Goal: Obtain resource: Download file/media

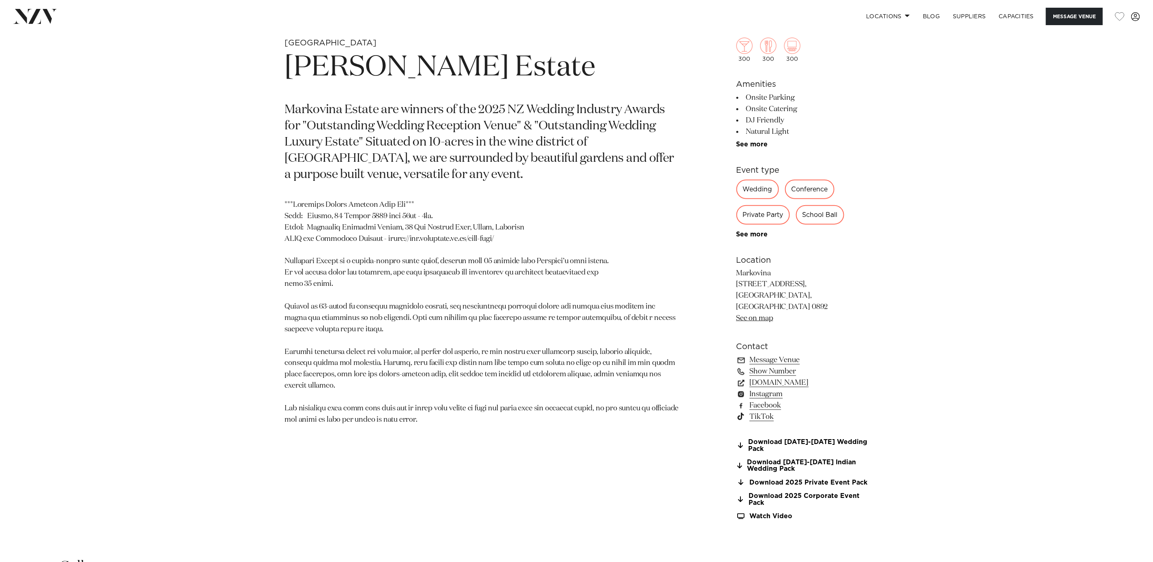
scroll to position [729, 0]
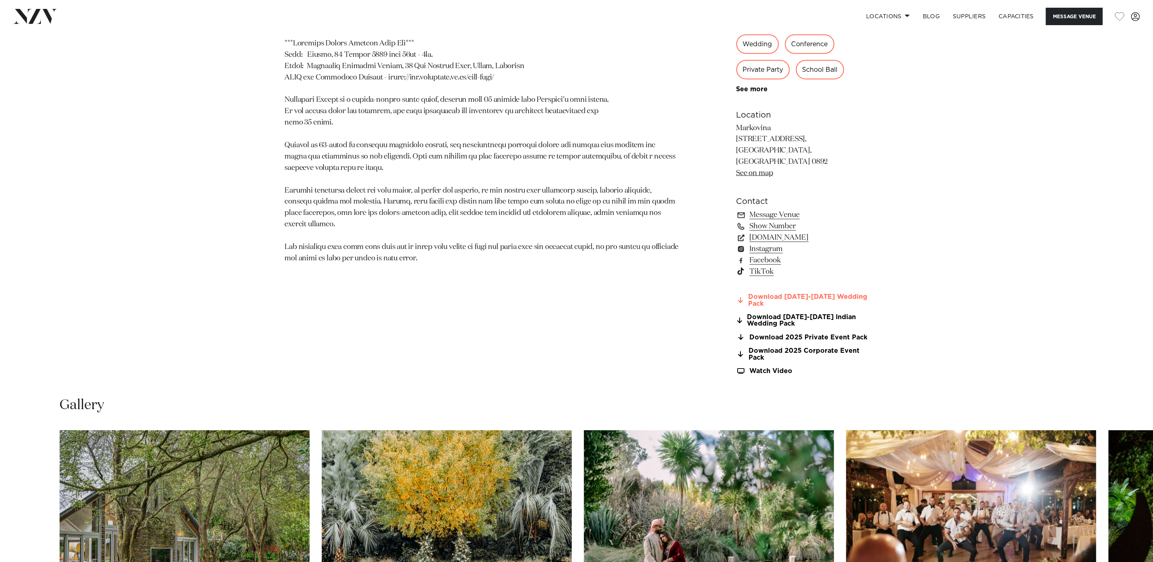
click at [758, 293] on link "Download 2025-2026 Wedding Pack" at bounding box center [802, 300] width 132 height 14
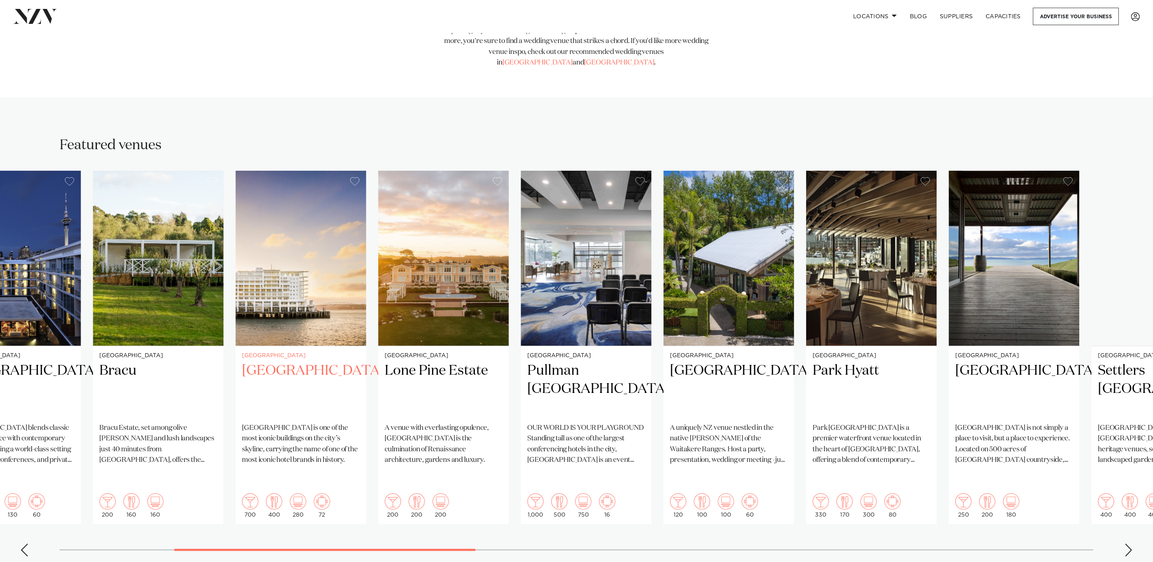
click at [337, 319] on img "5 / 25" at bounding box center [301, 258] width 130 height 175
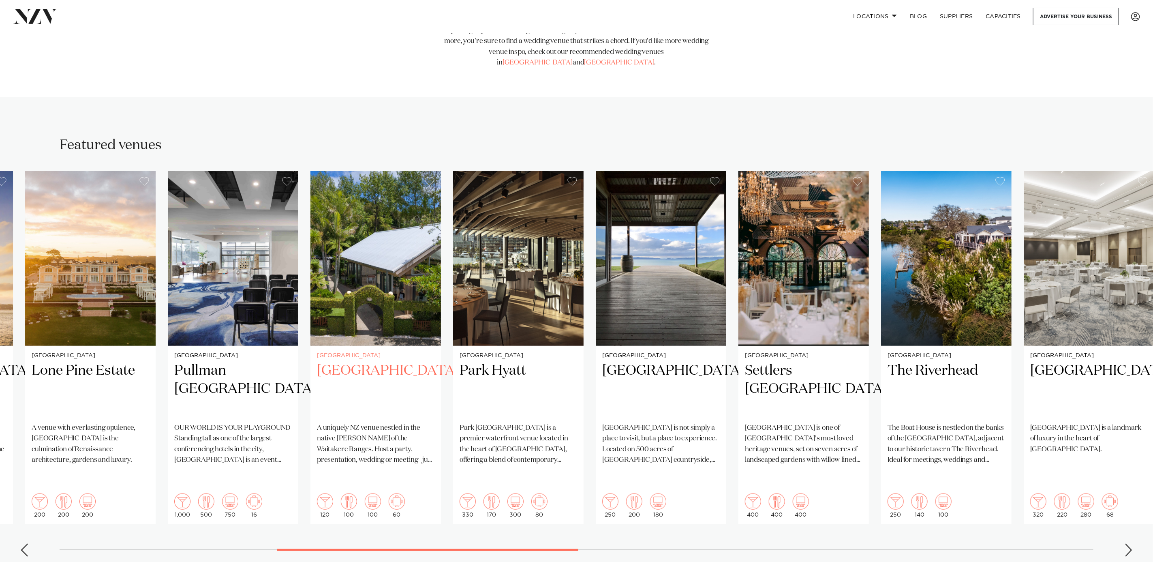
click at [388, 353] on small "[GEOGRAPHIC_DATA]" at bounding box center [376, 356] width 118 height 6
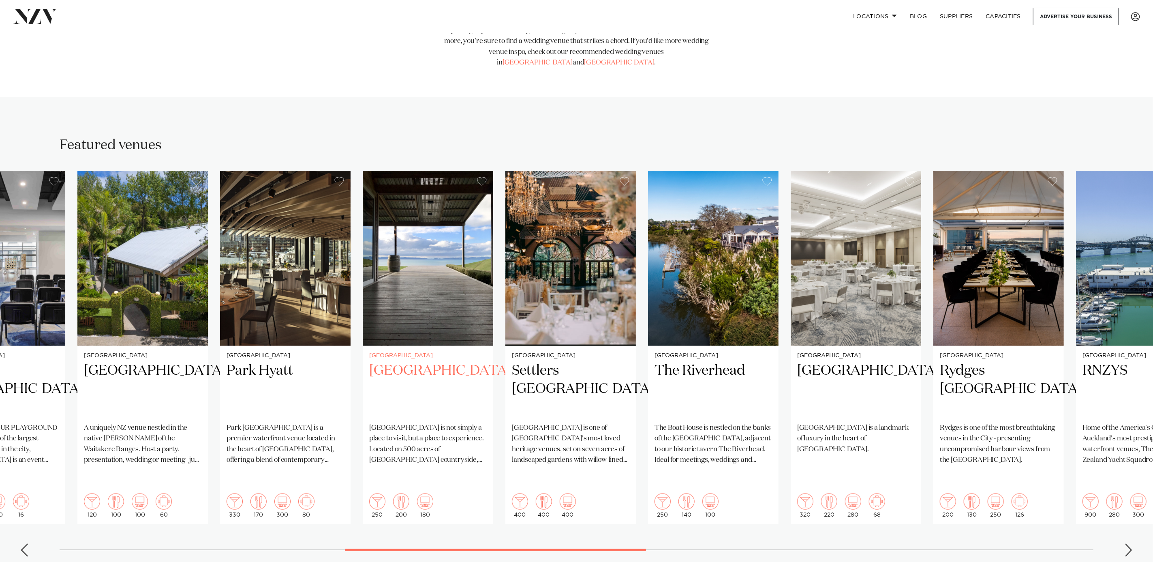
click at [469, 336] on link "[GEOGRAPHIC_DATA] [GEOGRAPHIC_DATA] [GEOGRAPHIC_DATA] is not simply a place to …" at bounding box center [428, 347] width 130 height 353
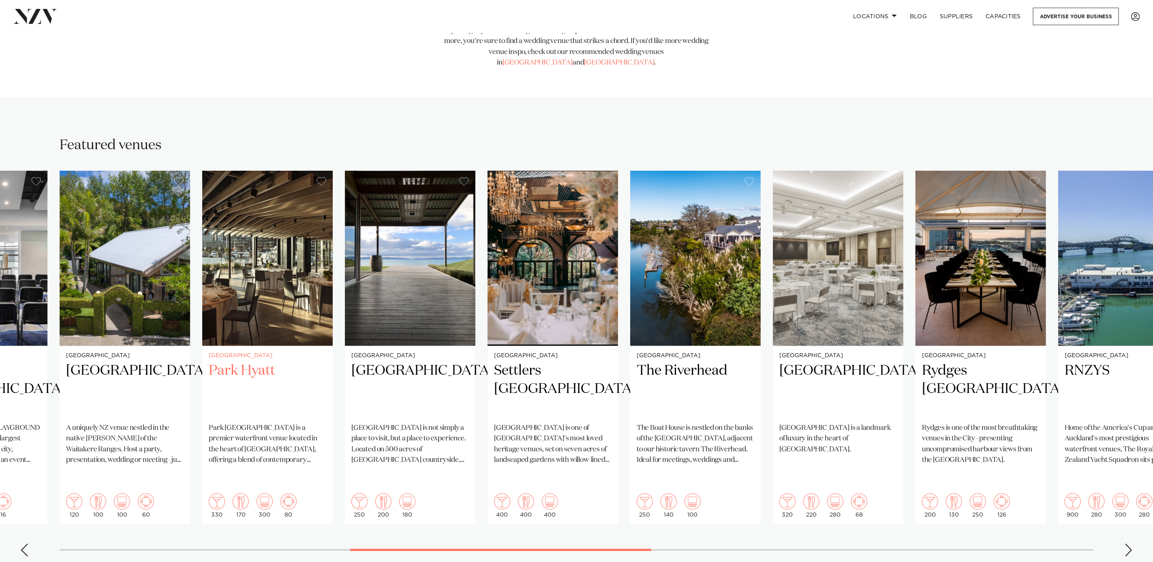
click at [291, 309] on img "9 / 25" at bounding box center [267, 258] width 130 height 175
click at [589, 308] on swiper-container "Auckland Glasshouse An urban oasis in the heart of [GEOGRAPHIC_DATA]. Glasshous…" at bounding box center [576, 367] width 1153 height 392
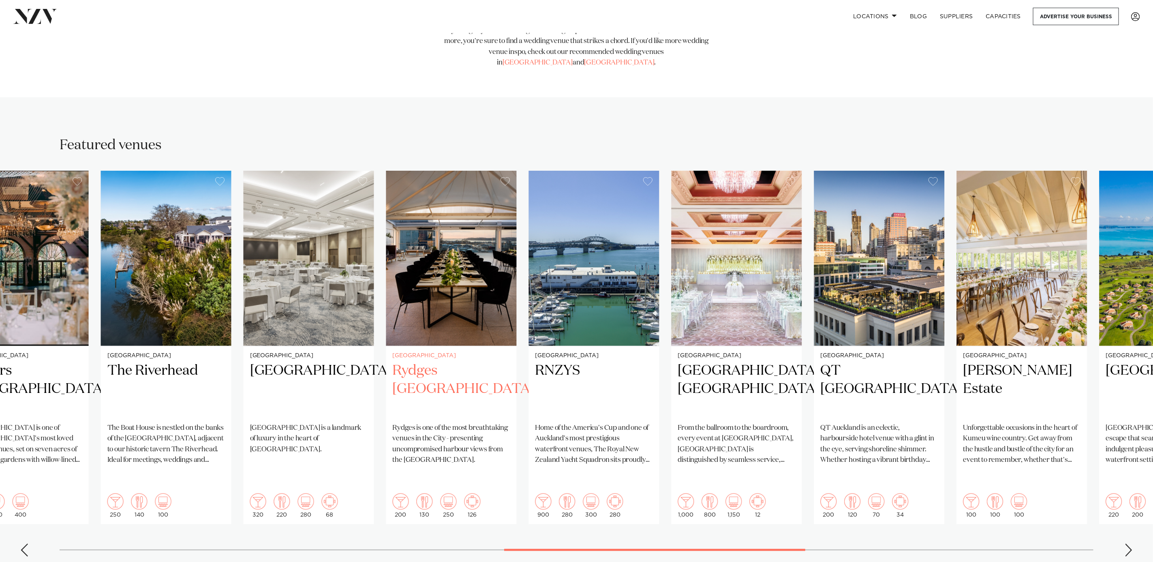
click at [413, 423] on p "Rydges is one of the most breathtaking venues in the City - presenting uncompro…" at bounding box center [452, 444] width 118 height 43
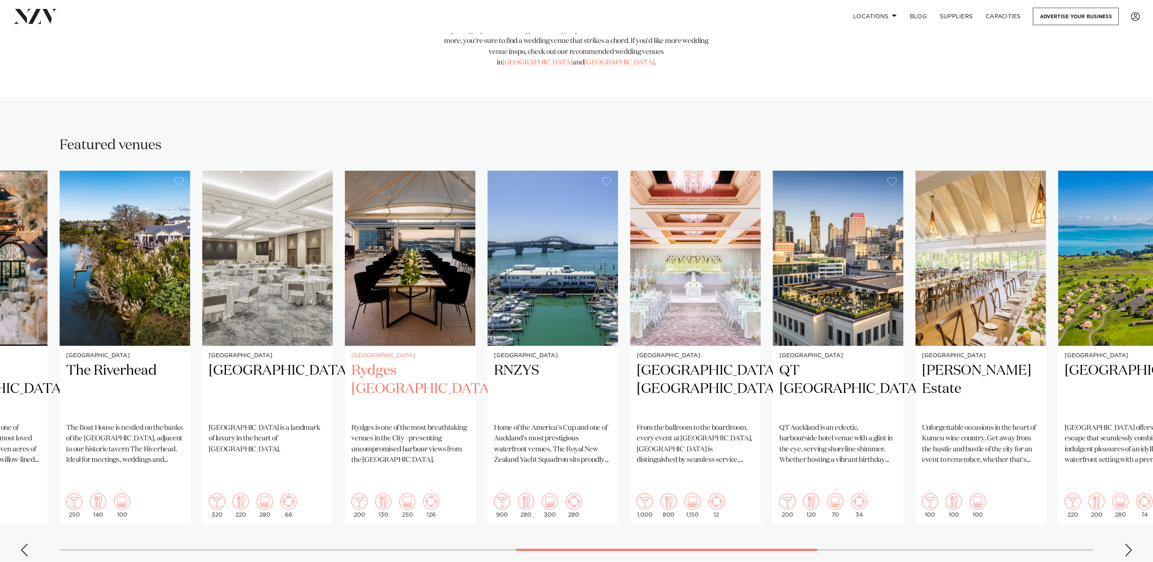
click at [402, 265] on img "14 / 25" at bounding box center [410, 258] width 130 height 175
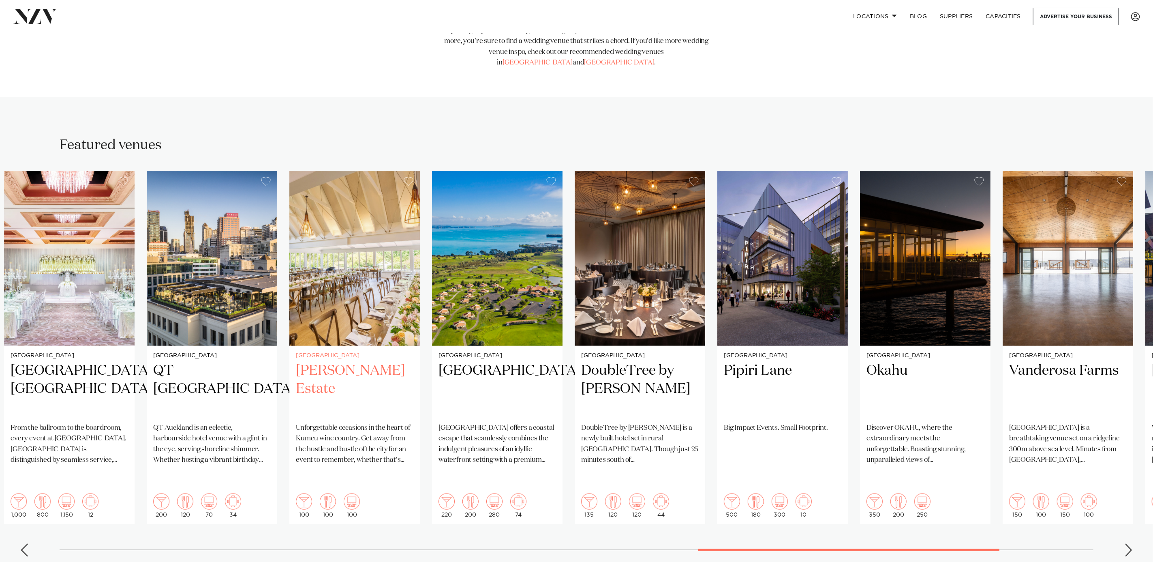
click at [282, 269] on swiper-container "Auckland Glasshouse An urban oasis in the heart of [GEOGRAPHIC_DATA]. Glasshous…" at bounding box center [576, 367] width 1153 height 392
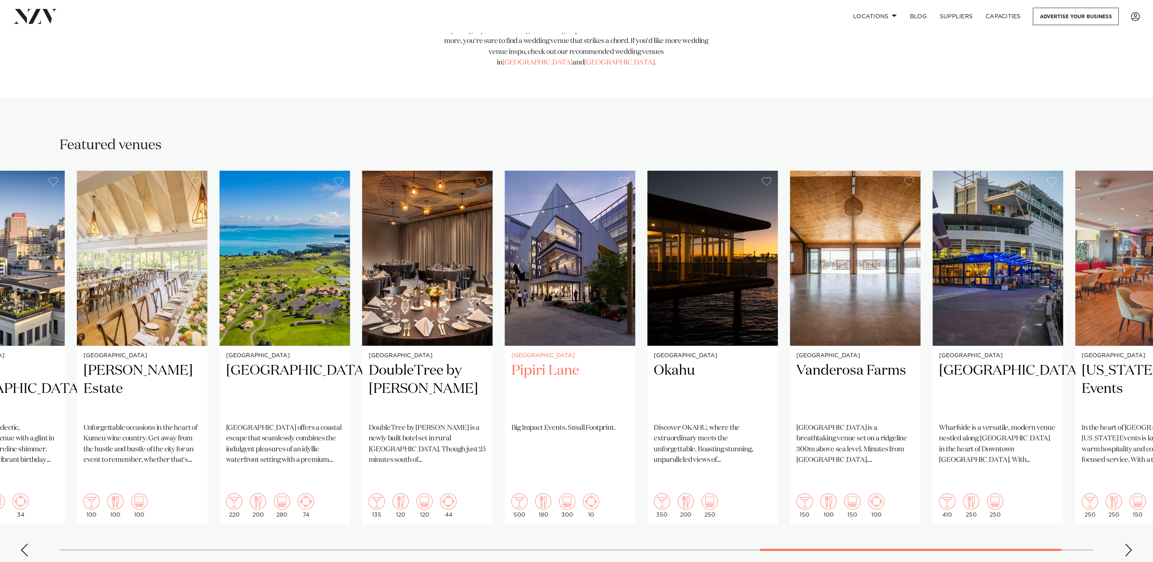
click at [511, 362] on h2 "Pipiri Lane" at bounding box center [570, 389] width 118 height 55
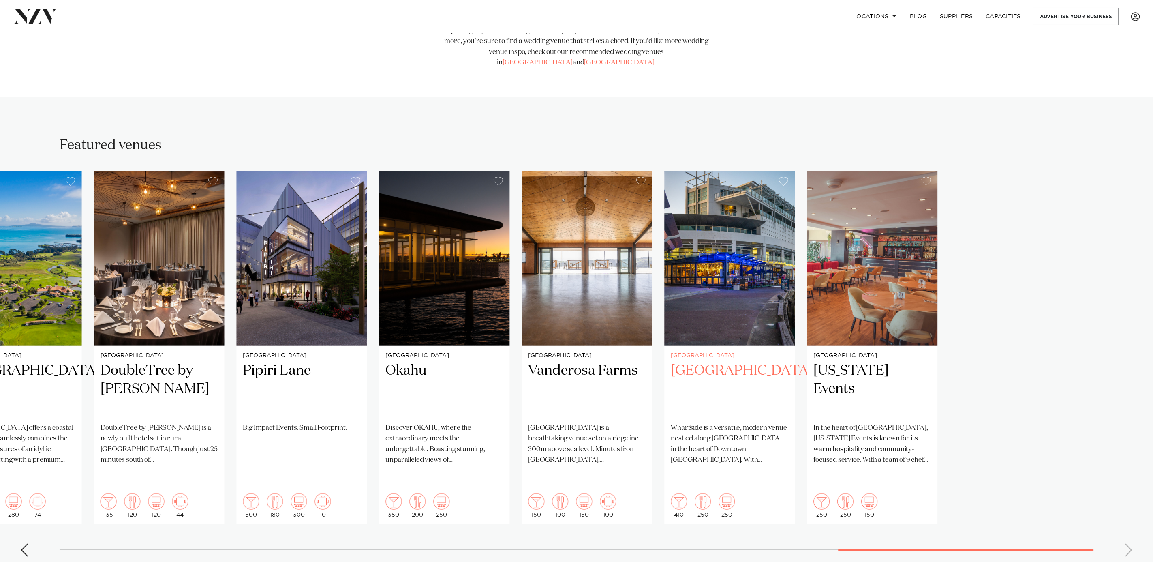
click at [0, 0] on slot "Auckland Glasshouse An urban oasis in the heart of [GEOGRAPHIC_DATA]. Glasshous…" at bounding box center [0, 0] width 0 height 0
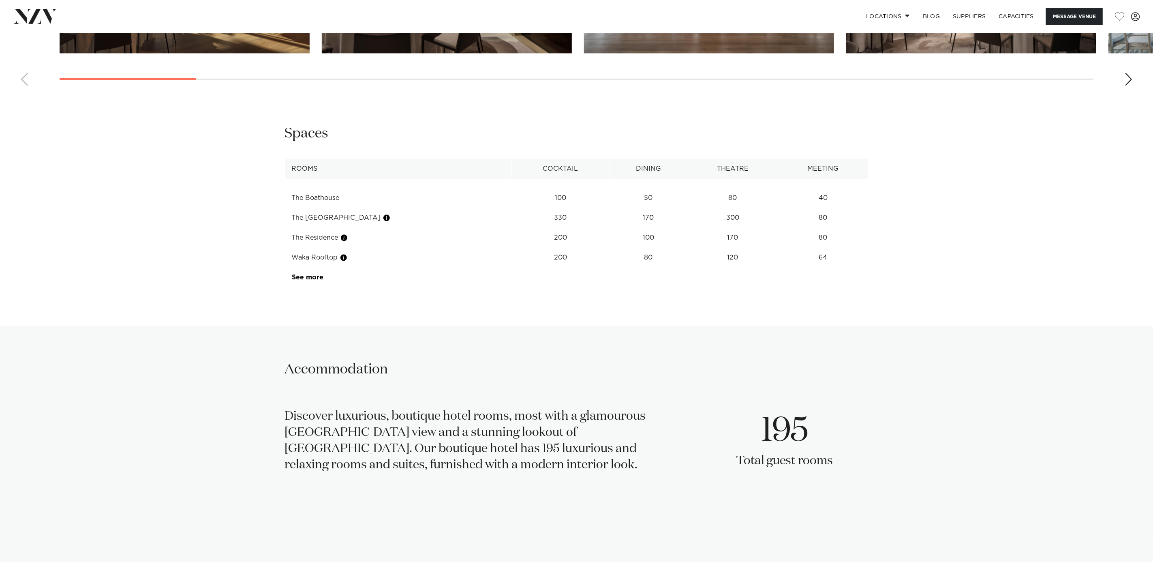
scroll to position [1314, 0]
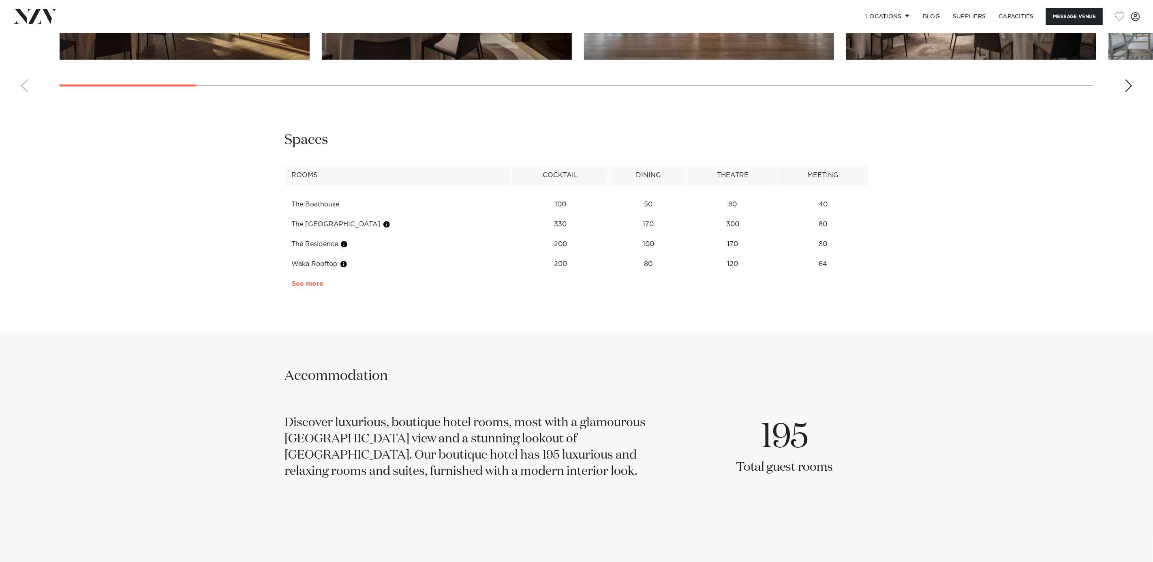
click at [307, 280] on link "See more" at bounding box center [323, 283] width 63 height 6
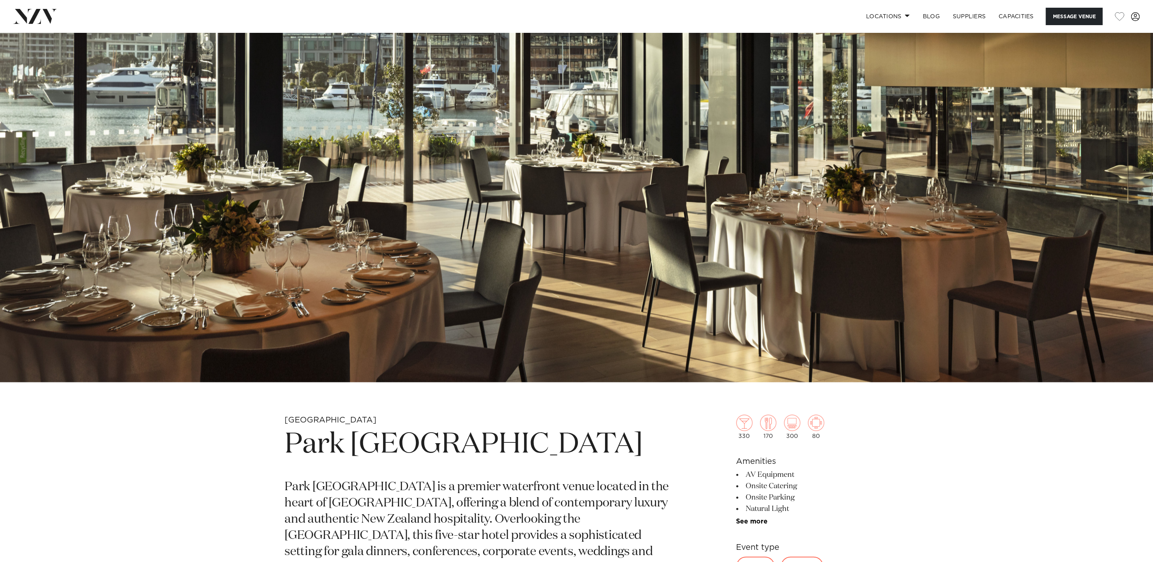
scroll to position [98, 0]
